Goal: Information Seeking & Learning: Learn about a topic

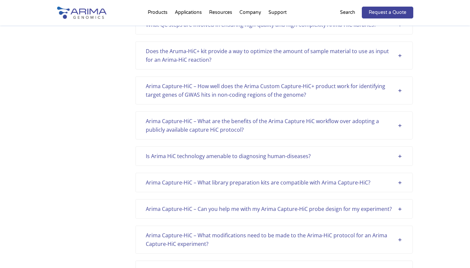
scroll to position [865, 0]
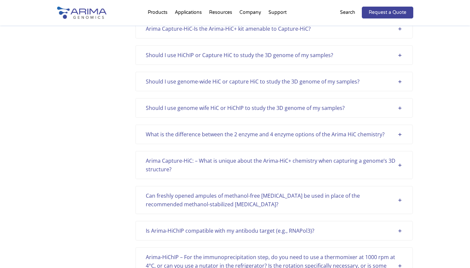
click at [278, 128] on div "What is the difference between the 2 enzyme and 4 enzyme options of the Arima H…" at bounding box center [274, 134] width 278 height 20
click at [284, 132] on div "What is the difference between the 2 enzyme and 4 enzyme options of the Arima H…" at bounding box center [274, 134] width 257 height 9
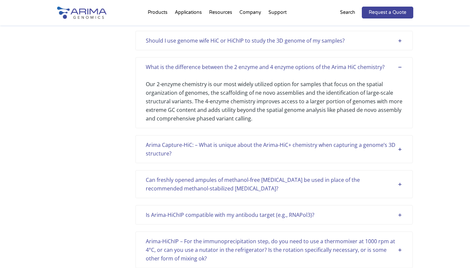
scroll to position [932, 0]
click at [289, 88] on div "Our 2-enzyme chemistry is our most widely utilized option for samples that focu…" at bounding box center [274, 97] width 257 height 51
click at [244, 116] on div "Our 2-enzyme chemistry is our most widely utilized option for samples that focu…" at bounding box center [274, 97] width 257 height 51
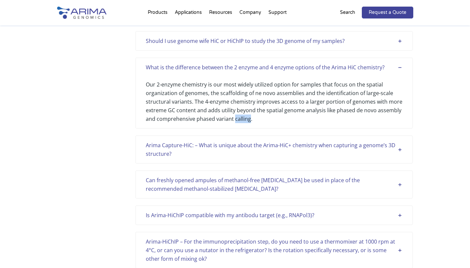
click at [244, 116] on div "Our 2-enzyme chemistry is our most widely utilized option for samples that focu…" at bounding box center [274, 97] width 257 height 51
click at [254, 90] on div "Our 2-enzyme chemistry is our most widely utilized option for samples that focu…" at bounding box center [274, 97] width 257 height 51
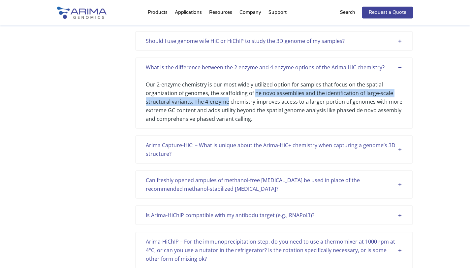
drag, startPoint x: 254, startPoint y: 90, endPoint x: 209, endPoint y: 100, distance: 46.6
click at [209, 100] on div "Our 2-enzyme chemistry is our most widely utilized option for samples that focu…" at bounding box center [274, 97] width 257 height 51
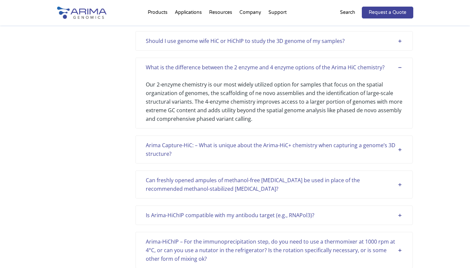
click at [197, 101] on div "Our 2-enzyme chemistry is our most widely utilized option for samples that focu…" at bounding box center [274, 97] width 257 height 51
click at [195, 100] on div "Our 2-enzyme chemistry is our most widely utilized option for samples that focu…" at bounding box center [274, 97] width 257 height 51
click at [244, 117] on div "Our 2-enzyme chemistry is our most widely utilized option for samples that focu…" at bounding box center [274, 97] width 257 height 51
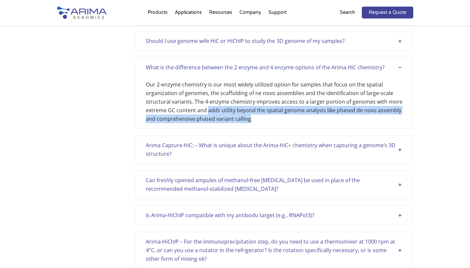
drag, startPoint x: 244, startPoint y: 117, endPoint x: 209, endPoint y: 111, distance: 35.4
click at [209, 111] on div "Our 2-enzyme chemistry is our most widely utilized option for samples that focu…" at bounding box center [274, 97] width 257 height 51
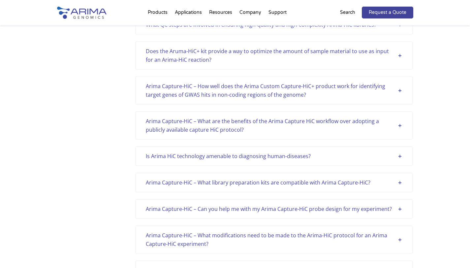
scroll to position [308, 0]
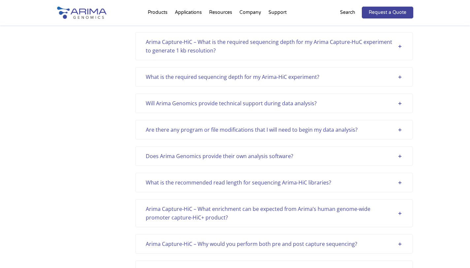
click at [276, 52] on div "Arima Capture-HiC – What is the required sequencing depth for my Arima Capture-…" at bounding box center [274, 46] width 257 height 17
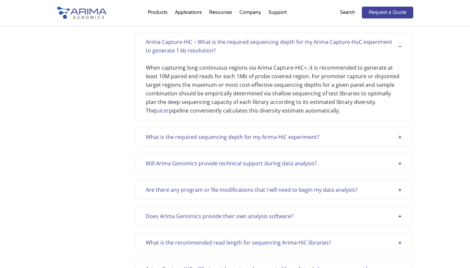
click at [276, 52] on div "Arima Capture-HiC – What is the required sequencing depth for my Arima Capture-…" at bounding box center [274, 46] width 257 height 17
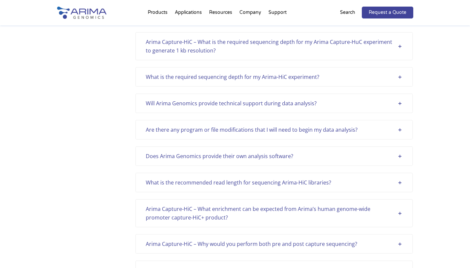
click at [266, 83] on div "What is the required sequencing depth for my Arima-HiC experiment? For a mammal…" at bounding box center [274, 77] width 278 height 20
click at [273, 76] on div "What is the required sequencing depth for my Arima-HiC experiment?" at bounding box center [274, 77] width 257 height 9
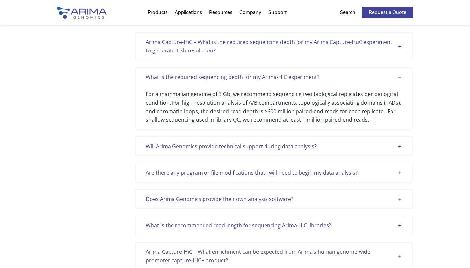
click at [271, 145] on div "Will Arima Genomics provide technical support during data analysis?" at bounding box center [274, 146] width 257 height 9
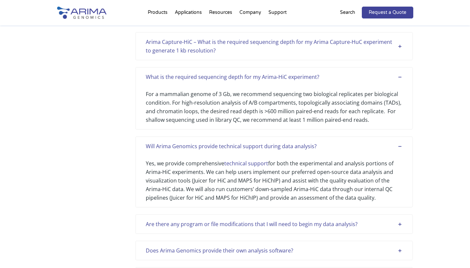
click at [271, 145] on div "Will Arima Genomics provide technical support during data analysis?" at bounding box center [274, 146] width 257 height 9
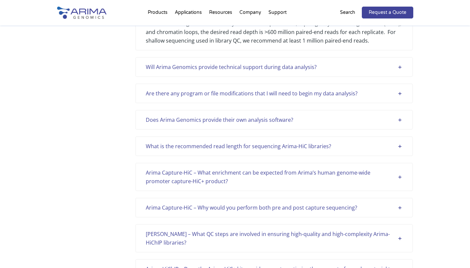
scroll to position [388, 0]
click at [281, 119] on div "Does Arima Genomics provide their own analysis software?" at bounding box center [274, 119] width 257 height 9
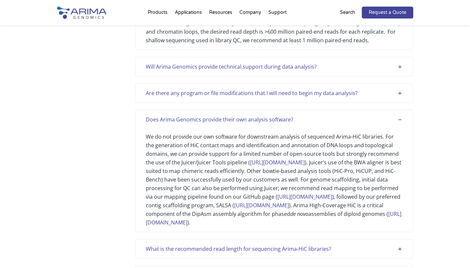
click at [281, 119] on div "Does Arima Genomics provide their own analysis software?" at bounding box center [274, 119] width 257 height 9
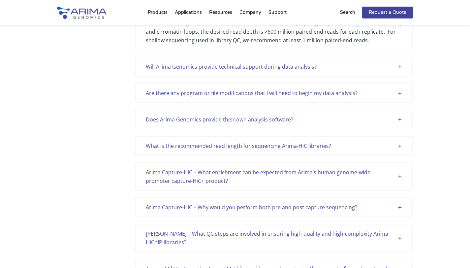
scroll to position [418, 0]
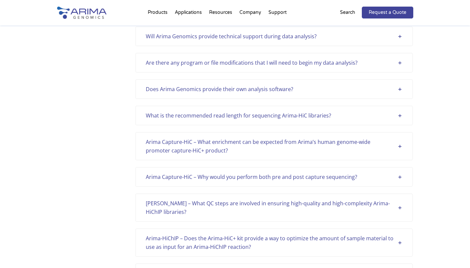
click at [291, 118] on div "What is the recommended read length for sequencing Arima-HiC libraries?" at bounding box center [274, 115] width 257 height 9
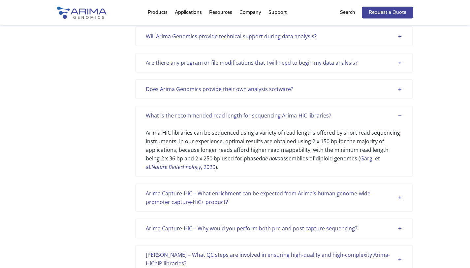
click at [336, 113] on div "What is the recommended read length for sequencing Arima-HiC libraries?" at bounding box center [274, 115] width 257 height 9
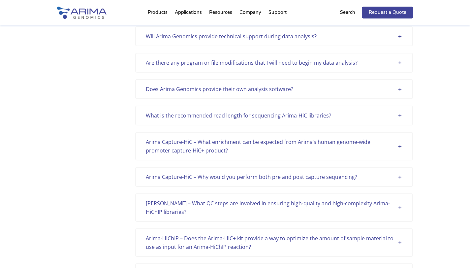
click at [336, 113] on div "What is the recommended read length for sequencing Arima-HiC libraries?" at bounding box center [274, 115] width 257 height 9
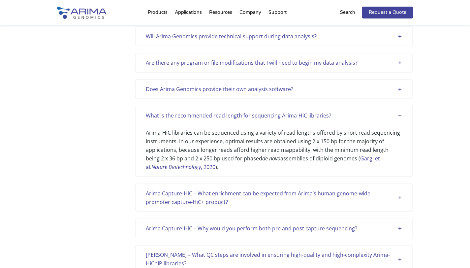
click at [336, 113] on div "What is the recommended read length for sequencing Arima-HiC libraries?" at bounding box center [274, 115] width 257 height 9
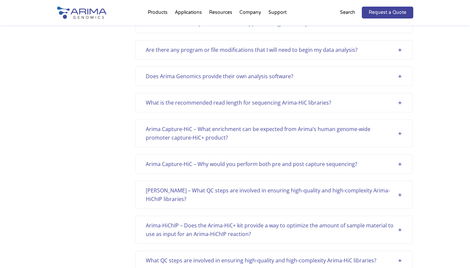
scroll to position [432, 0]
click at [225, 132] on div "Arima Capture-HiC – What enrichment can be expected from Arima’s human genome-w…" at bounding box center [274, 132] width 257 height 17
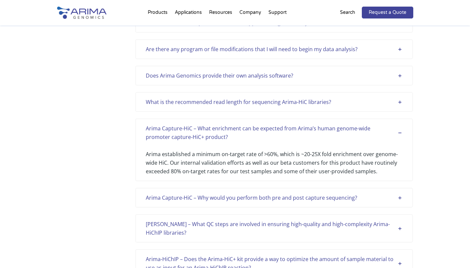
click at [225, 132] on div "Arima Capture-HiC – What enrichment can be expected from Arima’s human genome-w…" at bounding box center [274, 132] width 257 height 17
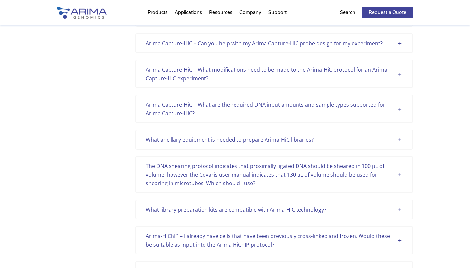
scroll to position [1402, 0]
click at [249, 45] on div "Arima Capture-HiC – Can you help with my Arima Capture-HiC probe design for my …" at bounding box center [274, 42] width 257 height 9
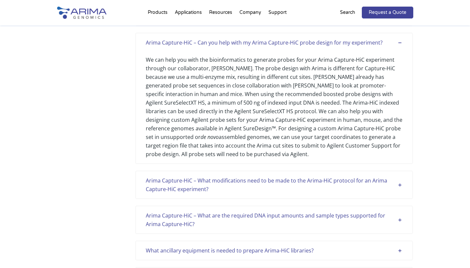
click at [249, 45] on div "Arima Capture-HiC – Can you help with my Arima Capture-HiC probe design for my …" at bounding box center [274, 42] width 257 height 9
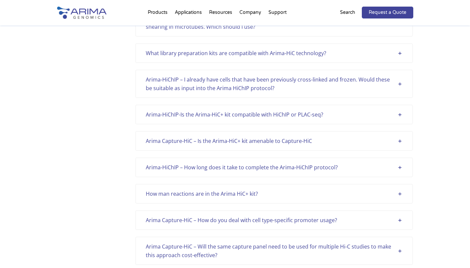
scroll to position [1558, 0]
click at [231, 50] on div "What library preparation kits are compatible with Arima-HiC technology?" at bounding box center [274, 53] width 257 height 9
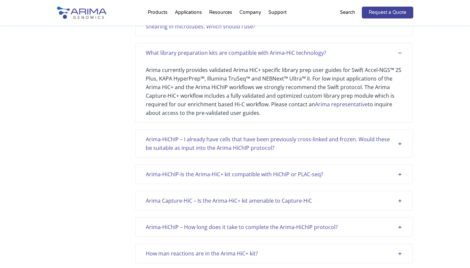
click at [231, 50] on div "What library preparation kits are compatible with Arima-HiC technology?" at bounding box center [274, 53] width 257 height 9
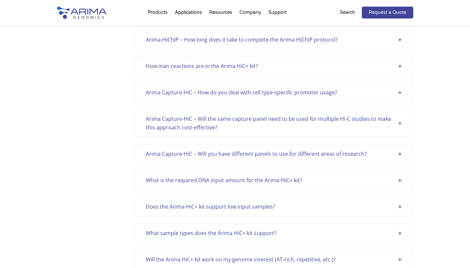
scroll to position [1686, 0]
click at [228, 63] on div "How man reactions are in the Arima HiC+ kit?" at bounding box center [274, 65] width 257 height 9
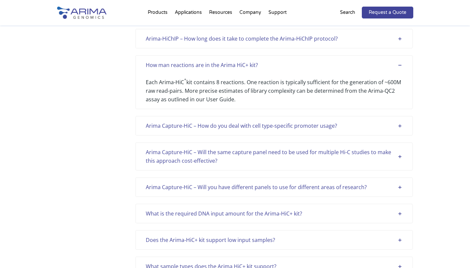
click at [228, 63] on div "How man reactions are in the Arima HiC+ kit?" at bounding box center [274, 65] width 257 height 9
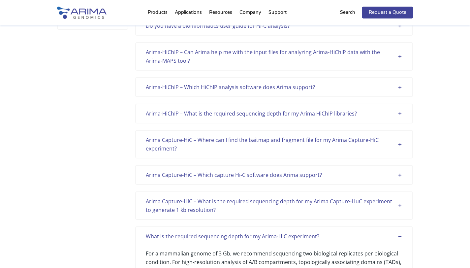
scroll to position [0, 0]
